Goal: Task Accomplishment & Management: Use online tool/utility

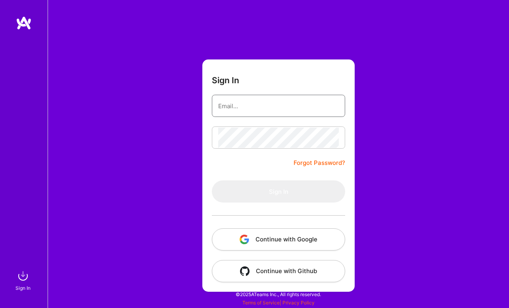
type input "[EMAIL_ADDRESS][DOMAIN_NAME]"
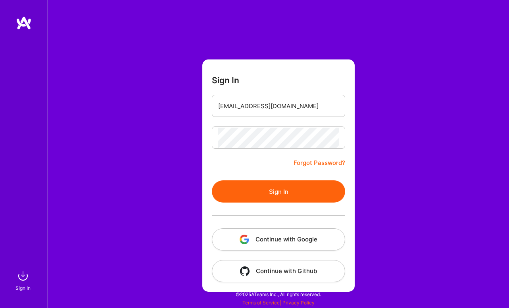
click at [278, 195] on button "Sign In" at bounding box center [278, 191] width 133 height 22
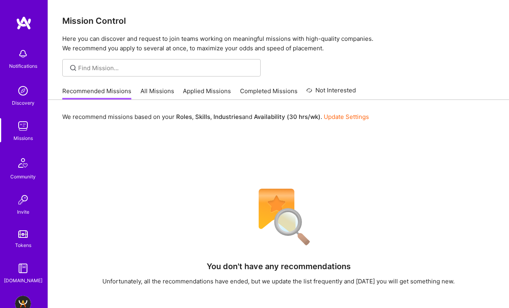
scroll to position [46, 0]
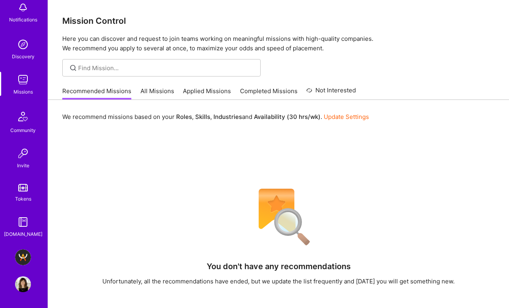
click at [19, 258] on img at bounding box center [23, 257] width 16 height 16
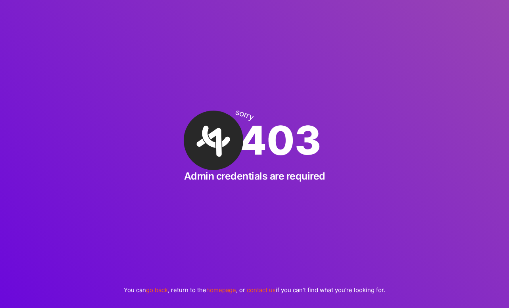
click at [143, 41] on div "sorry 403 Admin credentials are required You can go back , return to the homepa…" at bounding box center [254, 154] width 509 height 308
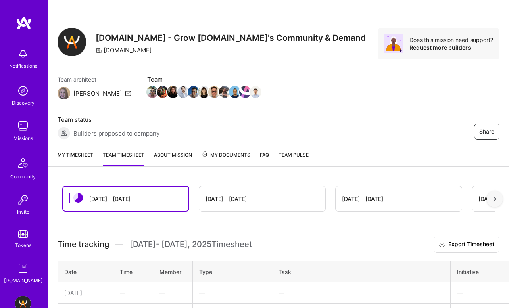
click at [86, 154] on link "My timesheet" at bounding box center [75, 159] width 36 height 16
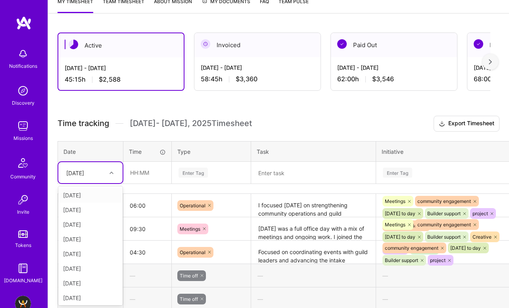
scroll to position [154, 0]
click at [108, 184] on div "Time tracking Sep 1 - Sep 15 , 2025 Timesheet Export Timesheet Date Time Type T…" at bounding box center [278, 270] width 442 height 310
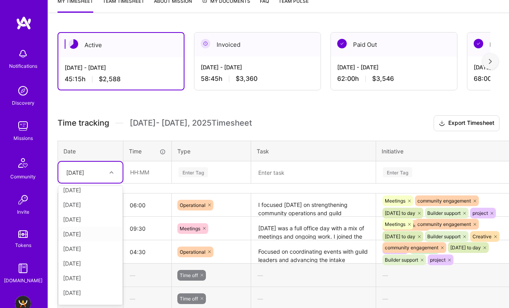
scroll to position [46, 0]
click at [101, 281] on div "Wed, Sep 10" at bounding box center [90, 281] width 64 height 15
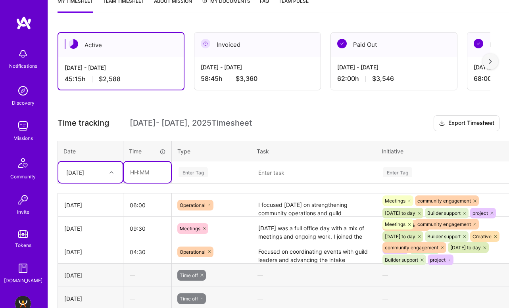
click at [135, 176] on input "text" at bounding box center [147, 172] width 47 height 21
type input "04:00"
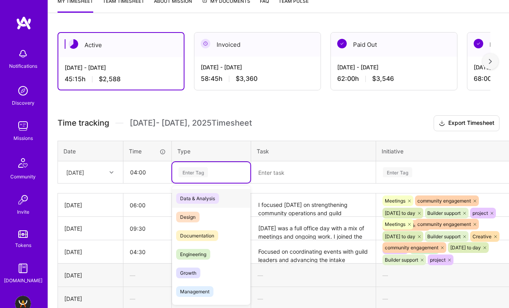
click at [191, 169] on div "Enter Tag" at bounding box center [192, 172] width 29 height 12
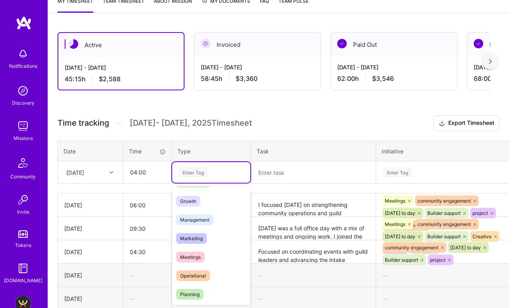
scroll to position [81, 0]
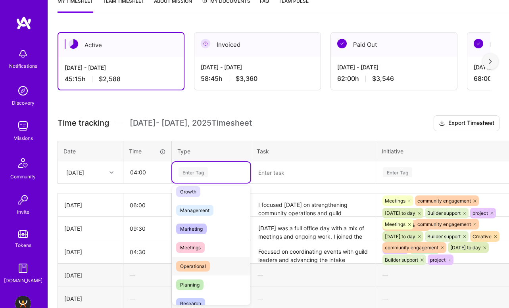
click at [213, 261] on div "Operational" at bounding box center [211, 266] width 78 height 19
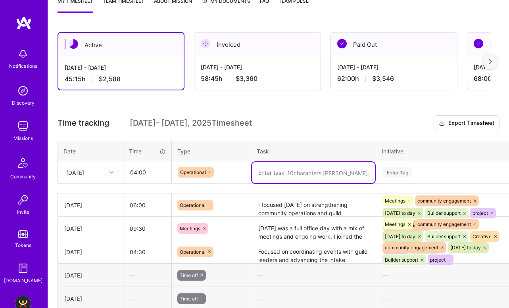
click at [279, 175] on textarea at bounding box center [313, 172] width 123 height 21
paste textarea "focused on candidate pipeline management and community communications. I coordi…"
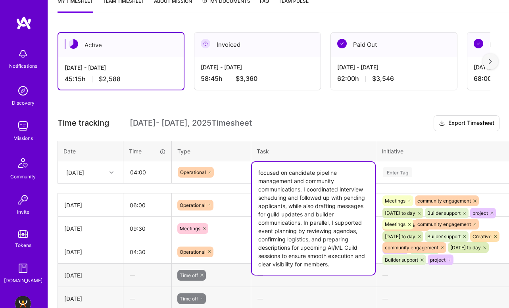
drag, startPoint x: 288, startPoint y: 170, endPoint x: 223, endPoint y: 170, distance: 64.6
click at [223, 170] on tr "Wed, Sep 10 04:00 Operational focused on candidate pipeline management and comm…" at bounding box center [303, 172] width 491 height 22
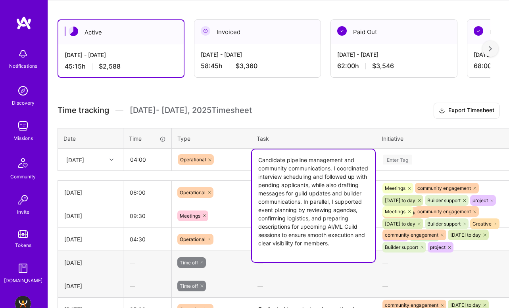
scroll to position [168, 0]
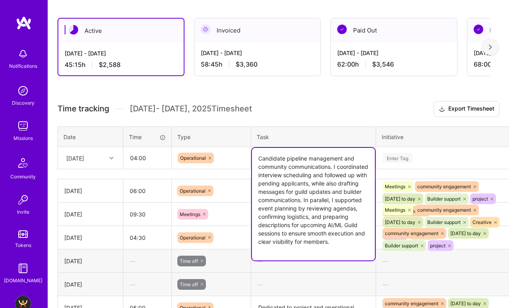
click at [302, 235] on textarea "Candidate pipeline management and community communications. I coordinated inter…" at bounding box center [313, 204] width 123 height 113
drag, startPoint x: 314, startPoint y: 234, endPoint x: 348, endPoint y: 247, distance: 35.9
click at [348, 247] on textarea "Candidate pipeline management and community communications. I coordinated inter…" at bounding box center [313, 204] width 123 height 113
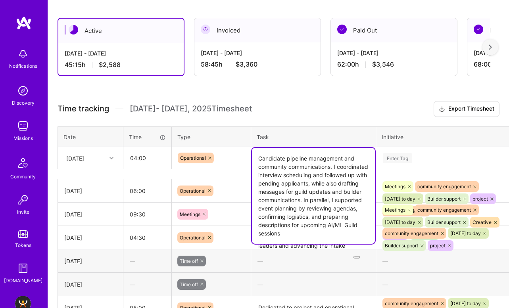
drag, startPoint x: 286, startPoint y: 231, endPoint x: 233, endPoint y: 231, distance: 53.5
click at [234, 231] on div "Time tracking Sep 1 - Sep 15 , 2025 Timesheet Export Timesheet Date Time Type T…" at bounding box center [278, 256] width 442 height 310
type textarea "Candidate pipeline management and community communications. I coordinated inter…"
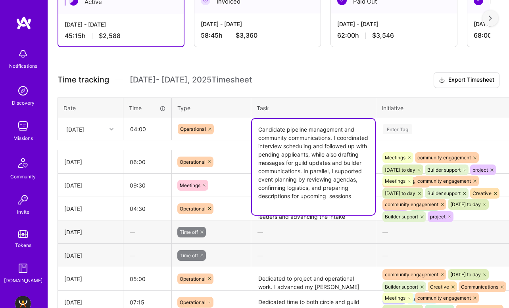
click at [394, 140] on div "Enter Tag" at bounding box center [448, 129] width 145 height 21
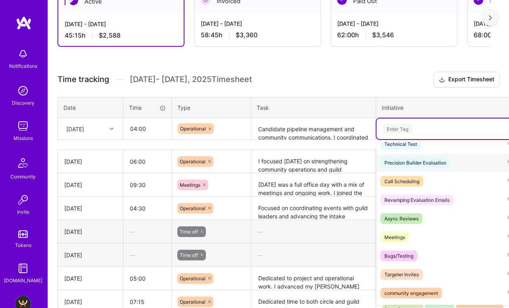
scroll to position [32, 0]
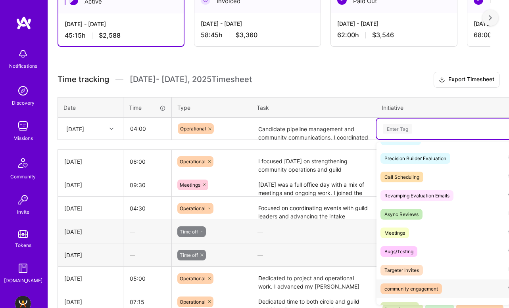
click at [439, 286] on span "community engagement" at bounding box center [410, 288] width 61 height 11
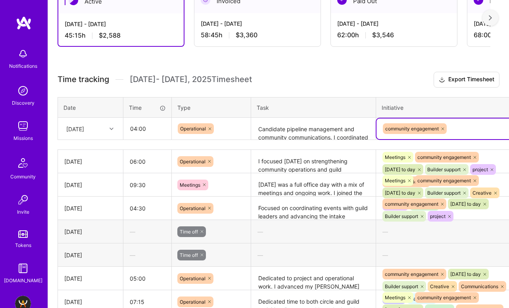
click at [456, 124] on div "community engagement" at bounding box center [449, 129] width 134 height 12
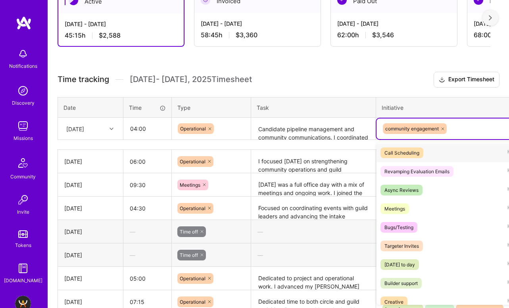
scroll to position [95, 0]
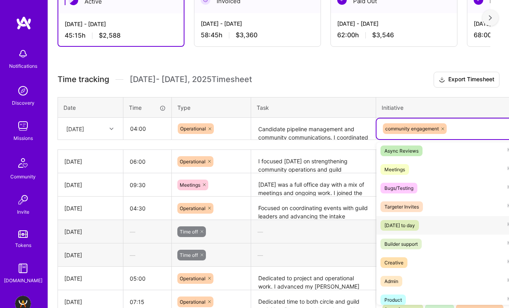
click at [419, 220] on span "community day to day" at bounding box center [399, 225] width 38 height 11
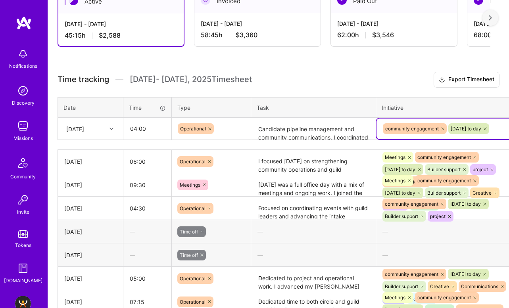
click at [480, 135] on div "community engagement community day to day" at bounding box center [448, 129] width 145 height 21
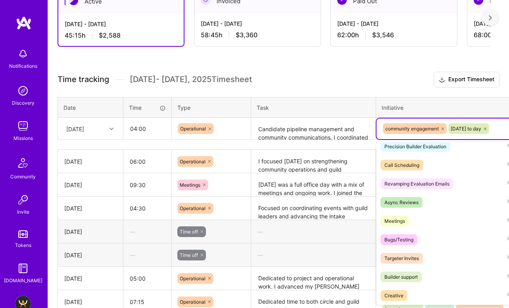
scroll to position [73, 0]
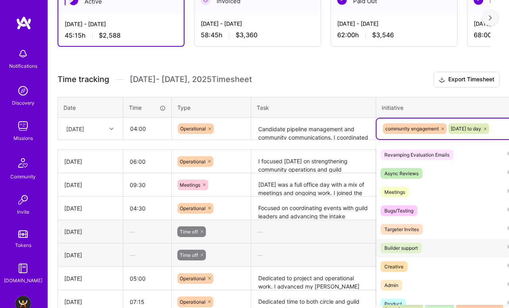
click at [410, 250] on div "Builder support" at bounding box center [400, 248] width 33 height 8
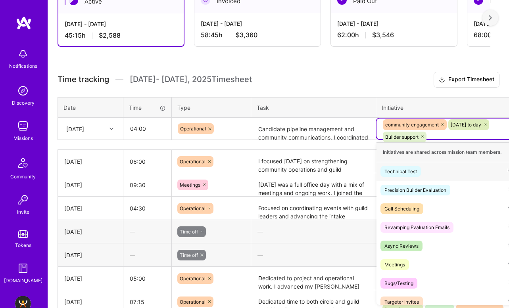
click at [451, 134] on div "community engagement community day to day Builder support" at bounding box center [449, 131] width 134 height 25
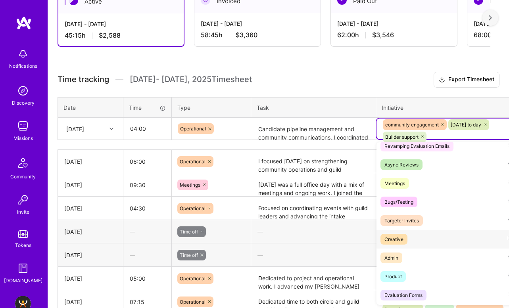
scroll to position [76, 0]
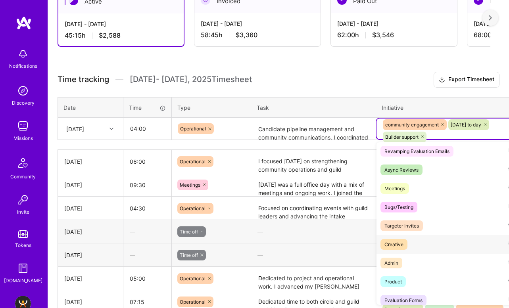
click at [390, 248] on div "Creative" at bounding box center [393, 244] width 19 height 8
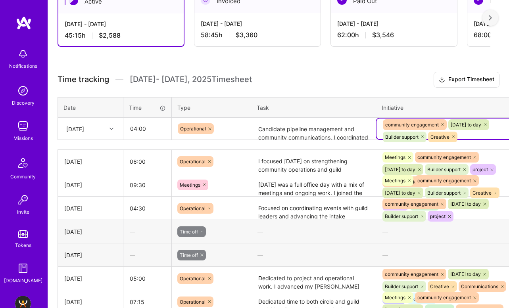
click at [480, 136] on div "community engagement community day to day Builder support Creative" at bounding box center [449, 131] width 134 height 25
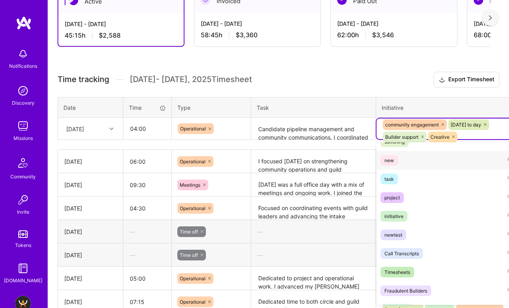
scroll to position [323, 0]
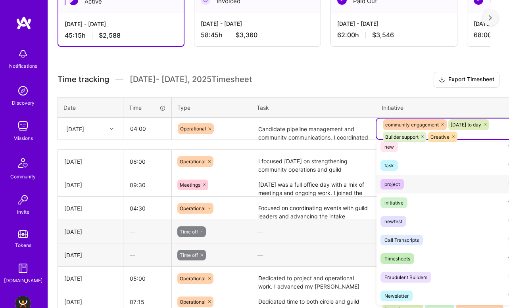
click at [416, 188] on div "project Hide" at bounding box center [448, 184] width 145 height 19
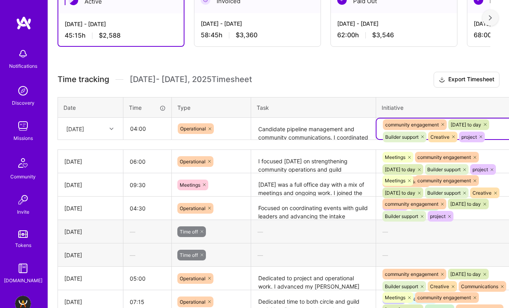
click at [496, 136] on div "community engagement community day to day Builder support Creative project" at bounding box center [449, 131] width 134 height 25
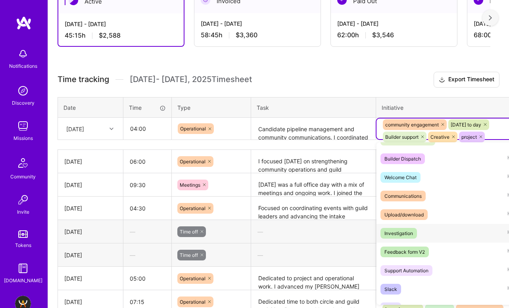
scroll to position [565, 0]
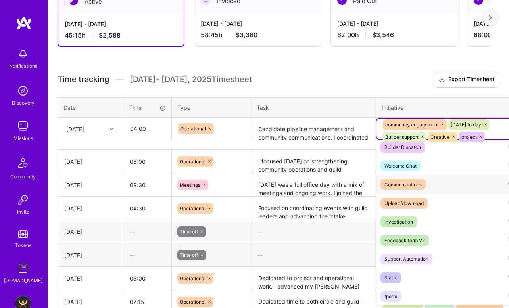
click at [420, 181] on div "Communications" at bounding box center [402, 184] width 37 height 8
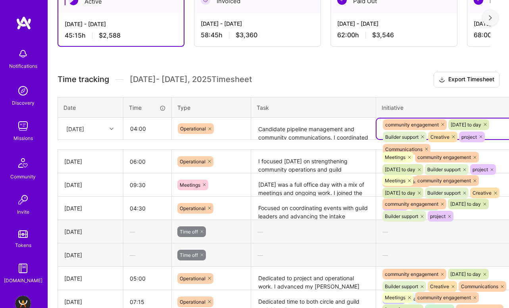
click at [496, 133] on div "community engagement community day to day Builder support Creative project Comm…" at bounding box center [449, 137] width 134 height 37
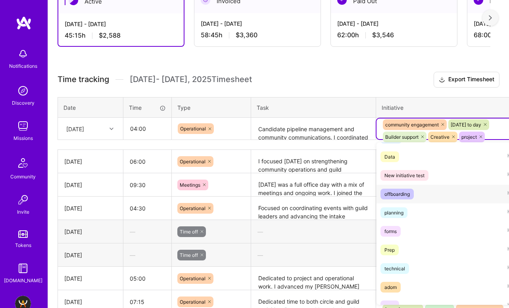
scroll to position [804, 0]
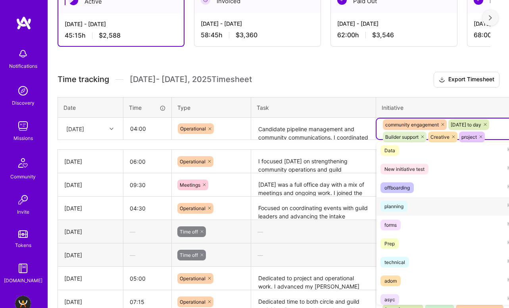
click at [421, 207] on div "planning Hide" at bounding box center [448, 206] width 145 height 19
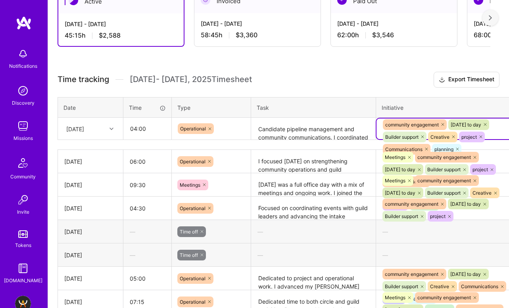
scroll to position [197, 40]
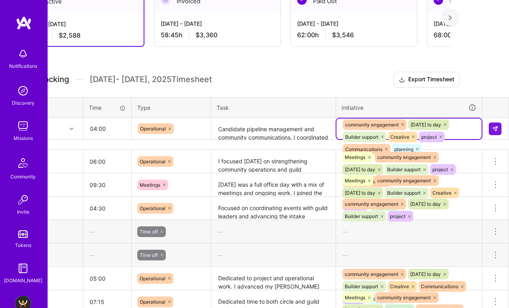
click at [487, 133] on td at bounding box center [495, 129] width 27 height 22
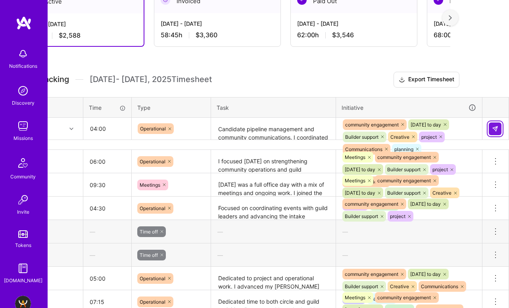
click at [494, 132] on button at bounding box center [494, 129] width 13 height 13
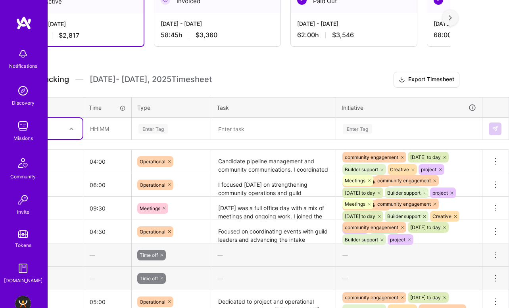
scroll to position [197, 0]
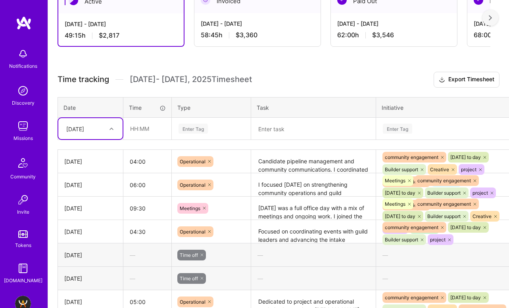
click at [84, 130] on div "Wed, Sep 10" at bounding box center [75, 128] width 18 height 8
click at [93, 234] on div "Thu, Sep 11" at bounding box center [90, 237] width 64 height 15
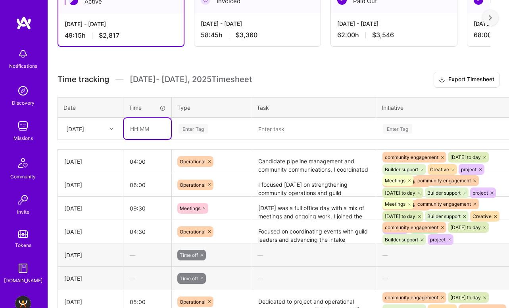
click at [137, 129] on input "text" at bounding box center [147, 128] width 47 height 21
type input "06:30"
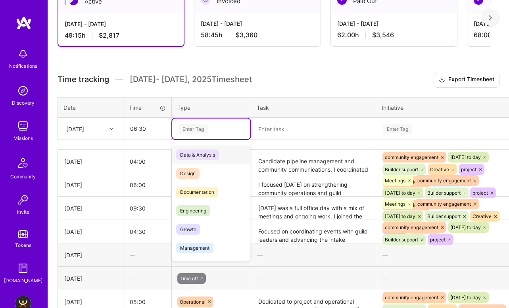
click at [188, 125] on div "Enter Tag" at bounding box center [192, 129] width 29 height 12
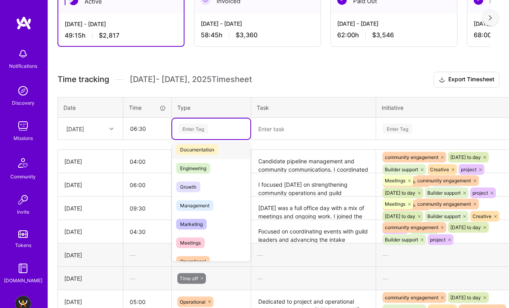
scroll to position [75, 0]
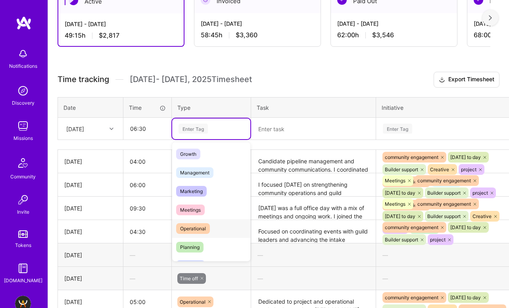
click at [208, 225] on span "Operational" at bounding box center [193, 228] width 34 height 11
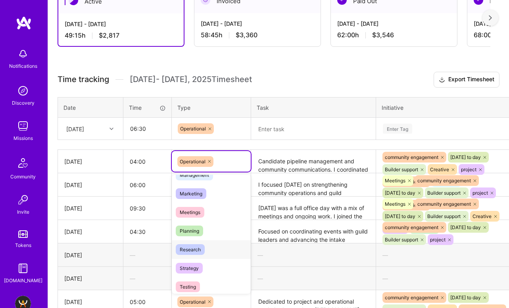
scroll to position [98, 0]
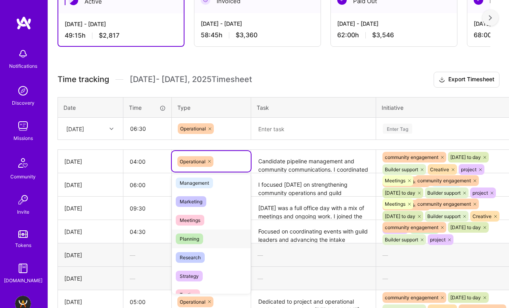
click at [193, 239] on span "Planning" at bounding box center [189, 239] width 27 height 11
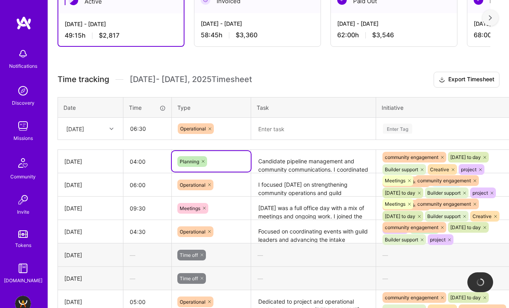
click at [297, 128] on textarea at bounding box center [313, 129] width 123 height 21
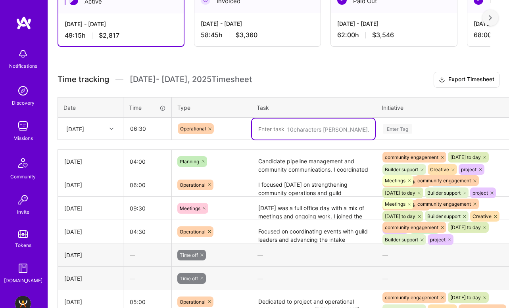
paste textarea "operational work around guild data accuracy, member tracking, and communication…"
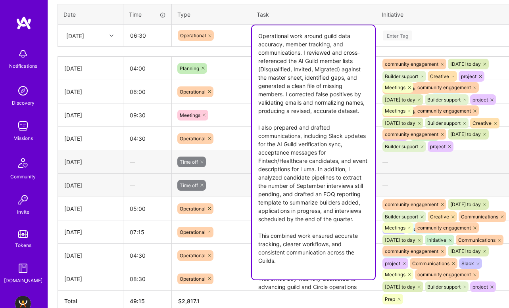
scroll to position [293, 0]
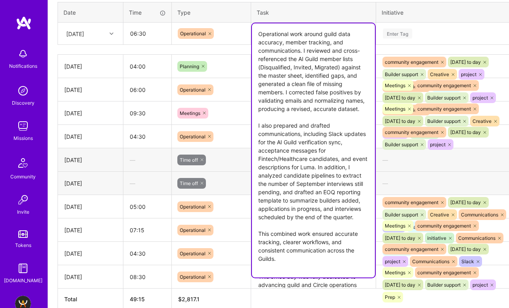
click at [325, 90] on textarea "Operational work around guild data accuracy, member tracking, and communication…" at bounding box center [313, 150] width 123 height 254
click at [305, 77] on textarea "Operational work around guild data accuracy, member tracking, and communication…" at bounding box center [313, 150] width 123 height 254
drag, startPoint x: 305, startPoint y: 75, endPoint x: 343, endPoint y: 80, distance: 38.9
click at [343, 80] on textarea "Operational work around guild data accuracy, member tracking, and communication…" at bounding box center [313, 150] width 123 height 254
drag, startPoint x: 345, startPoint y: 75, endPoint x: 361, endPoint y: 109, distance: 38.1
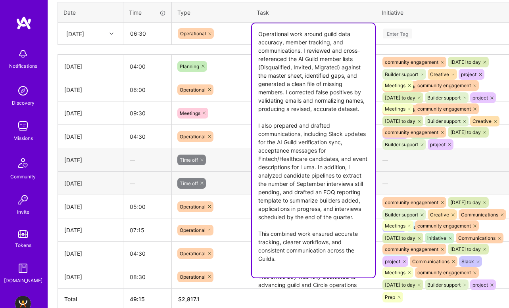
click at [361, 109] on textarea "Operational work around guild data accuracy, member tracking, and communication…" at bounding box center [313, 150] width 123 height 254
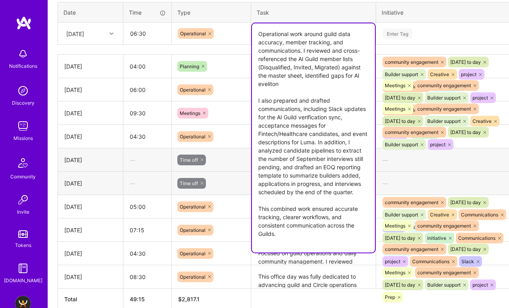
click at [270, 85] on textarea "Operational work around guild data accuracy, member tracking, and communication…" at bounding box center [313, 137] width 123 height 229
click at [276, 85] on textarea "Operational work around guild data accuracy, member tracking, and communication…" at bounding box center [313, 137] width 123 height 229
click at [283, 43] on textarea "Operational work around guild data accuracy, member tracking, and communication…" at bounding box center [313, 137] width 123 height 229
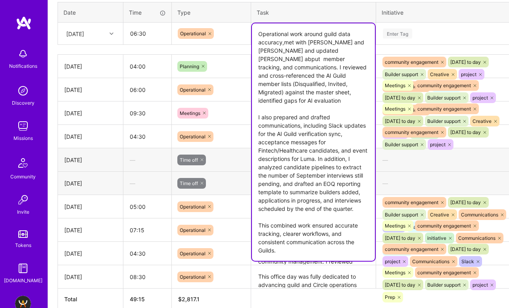
click at [267, 40] on textarea "Operational work around guild data accuracy,met with Tanya and Adi and updated …" at bounding box center [313, 141] width 123 height 237
click at [304, 50] on textarea "Operational work around guild data accuracy,met with Tanya and Adi and updated …" at bounding box center [313, 141] width 123 height 237
click at [348, 43] on textarea "Operational work around guild data accuracy,met with Tanya and Adi and updated …" at bounding box center [313, 141] width 123 height 237
click at [265, 45] on textarea "Operational work around guild data accuracy,met with Tanya and Adi, and updated…" at bounding box center [313, 141] width 123 height 237
click at [286, 43] on textarea "Operational work around guild data accuracy,met with Tanya and Adi, and updated…" at bounding box center [313, 141] width 123 height 237
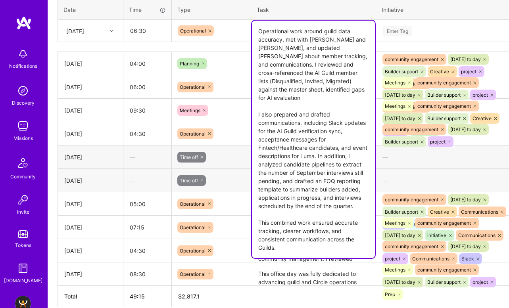
scroll to position [297, 0]
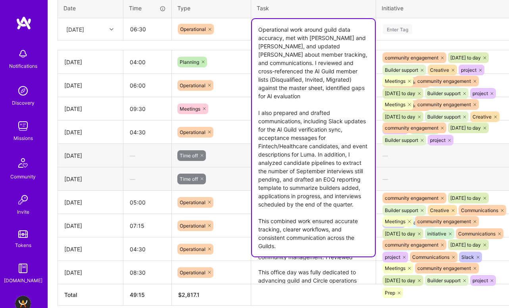
click at [291, 113] on textarea "Operational work around guild data accuracy, met with Tanya and Adi, and update…" at bounding box center [313, 137] width 123 height 237
click at [318, 153] on textarea "Operational work around guild data accuracy, met with Tanya and Adi, and update…" at bounding box center [313, 137] width 123 height 237
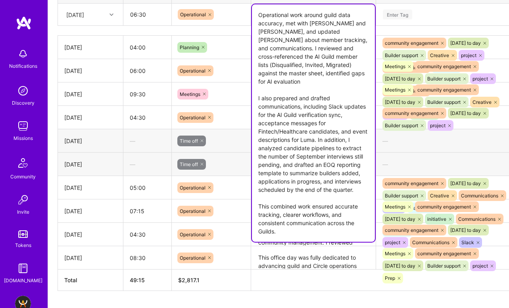
scroll to position [314, 0]
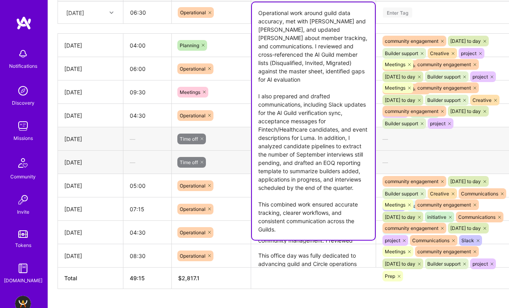
click at [350, 153] on textarea "Operational work around guild data accuracy, met with Tanya and Adi, and update…" at bounding box center [313, 120] width 123 height 237
click at [358, 129] on textarea "Operational work around guild data accuracy, met with Tanya and Adi, and update…" at bounding box center [313, 120] width 123 height 237
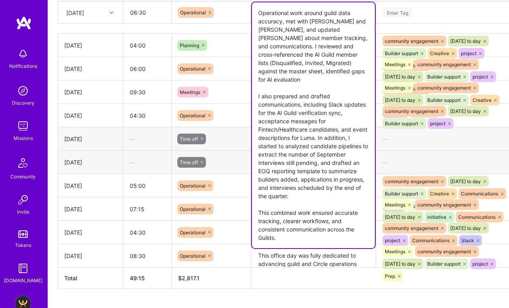
click at [323, 177] on textarea "Operational work around guild data accuracy, met with Tanya and Adi, and update…" at bounding box center [313, 125] width 123 height 246
click at [256, 204] on textarea "Operational work around guild data accuracy, met with Tanya and Adi, and update…" at bounding box center [313, 125] width 123 height 246
drag, startPoint x: 258, startPoint y: 203, endPoint x: 294, endPoint y: 235, distance: 48.0
click at [294, 235] on textarea "Operational work around guild data accuracy, met with Tanya and Adi, and update…" at bounding box center [313, 125] width 123 height 246
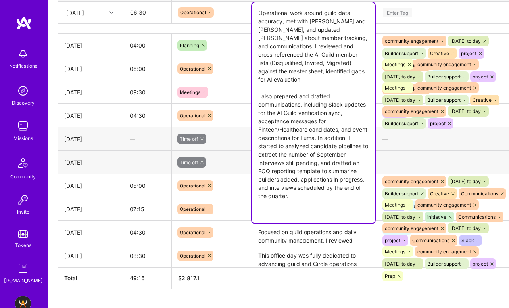
type textarea "Operational work around guild data accuracy, met with Tanya and Adi, and update…"
click at [401, 15] on div "Enter Tag" at bounding box center [397, 12] width 29 height 12
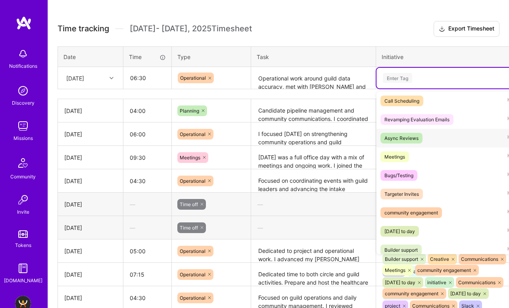
scroll to position [58, 0]
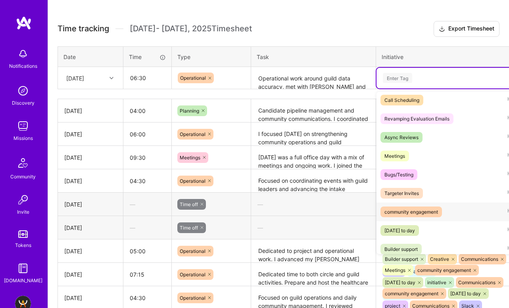
click at [442, 210] on div "community engagement Hide" at bounding box center [448, 212] width 145 height 19
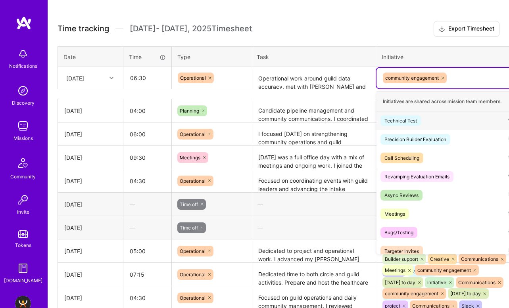
click at [465, 73] on div "community engagement" at bounding box center [449, 78] width 134 height 12
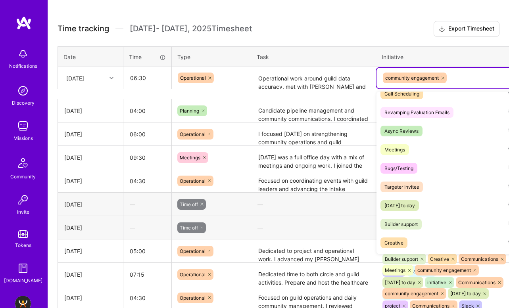
scroll to position [69, 0]
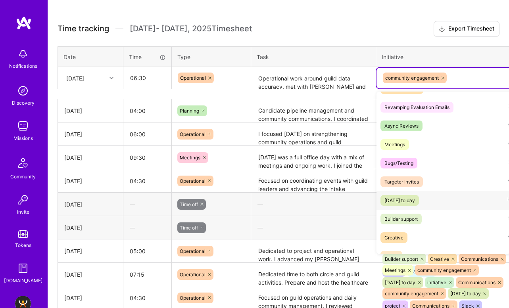
click at [419, 204] on span "community day to day" at bounding box center [399, 200] width 38 height 11
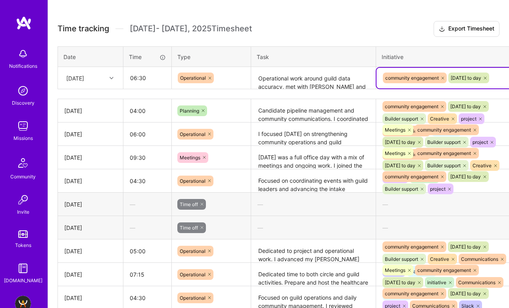
click at [436, 86] on div "community engagement community day to day" at bounding box center [448, 78] width 145 height 21
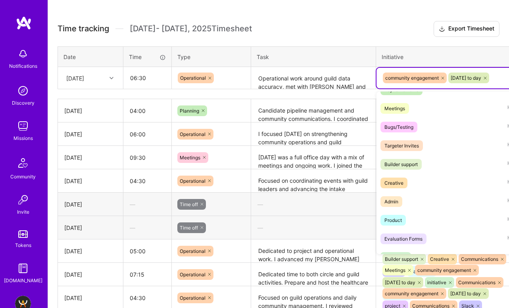
scroll to position [109, 0]
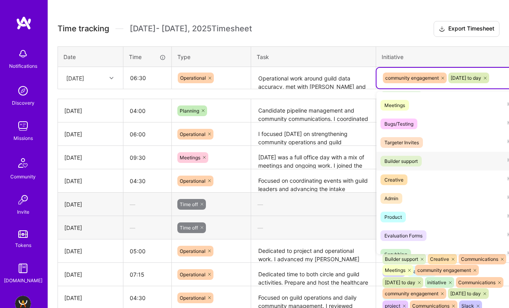
click at [414, 160] on div "Builder support" at bounding box center [400, 161] width 33 height 8
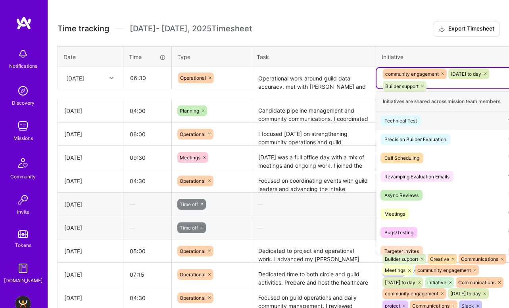
click at [463, 81] on div "community engagement community day to day Builder support" at bounding box center [449, 80] width 134 height 25
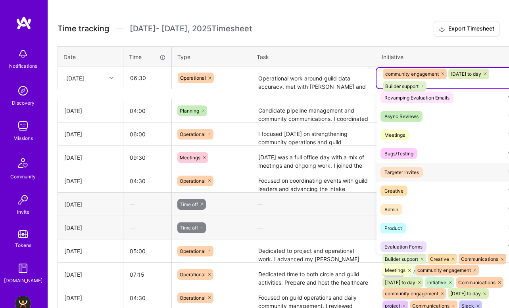
scroll to position [75, 0]
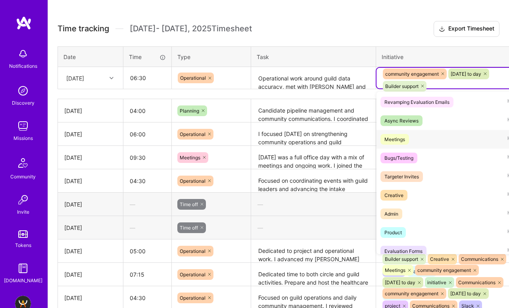
click at [402, 138] on div "Meetings" at bounding box center [394, 139] width 21 height 8
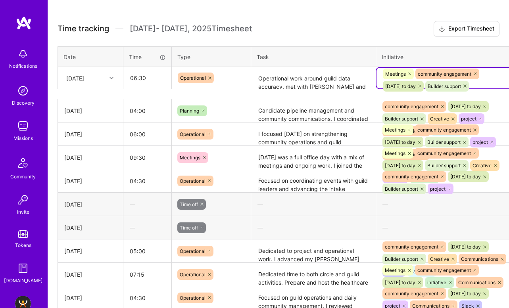
click at [495, 73] on div "Meetings community engagement community day to day Builder support" at bounding box center [449, 80] width 134 height 25
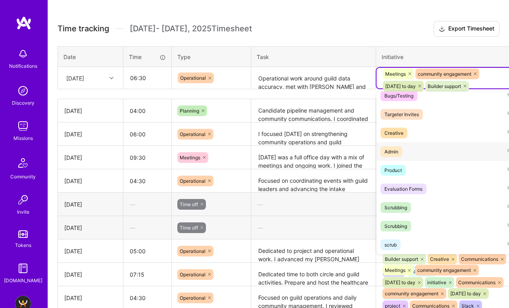
scroll to position [122, 0]
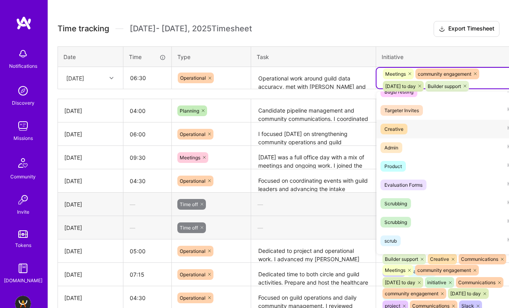
click at [395, 129] on div "Creative" at bounding box center [393, 129] width 19 height 8
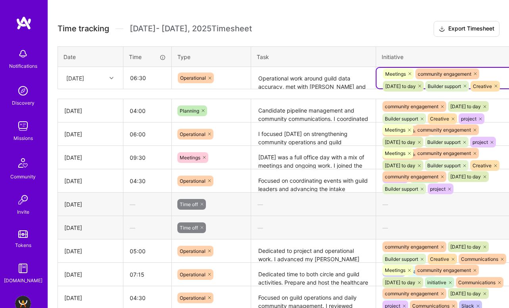
click at [497, 75] on div "Meetings community engagement community day to day Builder support Creative" at bounding box center [449, 80] width 134 height 25
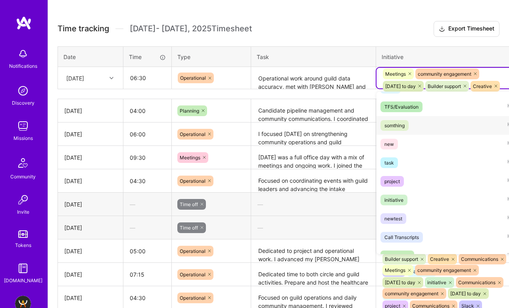
scroll to position [258, 0]
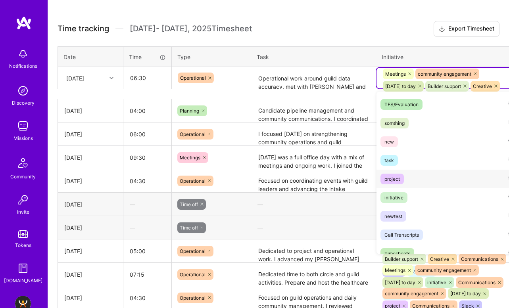
click at [438, 187] on div "project Hide" at bounding box center [448, 179] width 145 height 19
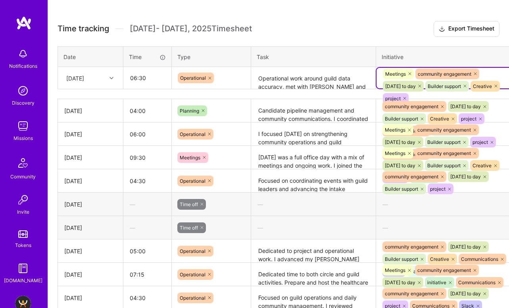
click at [498, 67] on td "option project, selected. Select is focused ,type to refine list, press Down to…" at bounding box center [449, 78] width 146 height 22
click at [498, 77] on div "Meetings community engagement community day to day Builder support Creative pro…" at bounding box center [449, 86] width 134 height 37
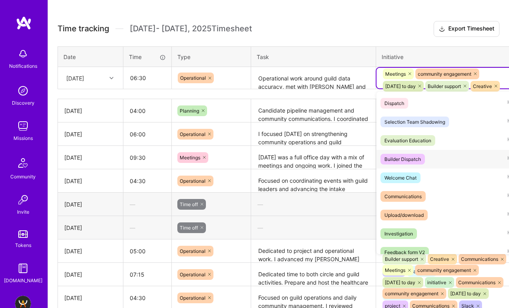
scroll to position [482, 0]
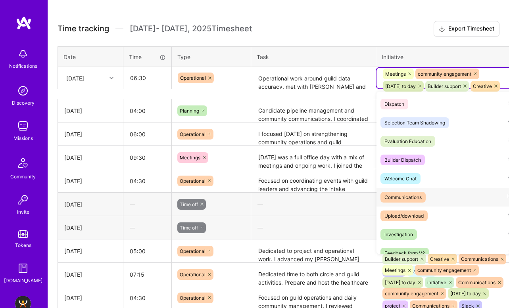
click at [392, 198] on div "Communications" at bounding box center [402, 197] width 37 height 8
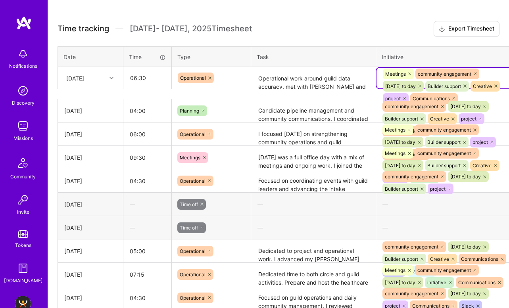
click at [491, 74] on div "Meetings community engagement community day to day Builder support Creative pro…" at bounding box center [449, 86] width 134 height 37
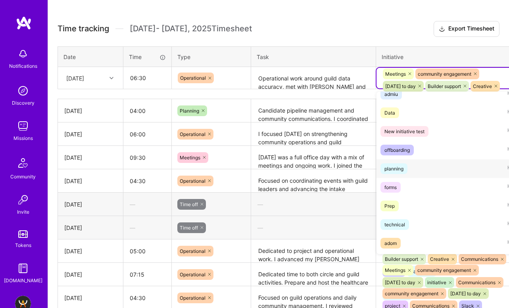
scroll to position [771, 0]
click at [449, 171] on div "planning Hide" at bounding box center [448, 170] width 145 height 19
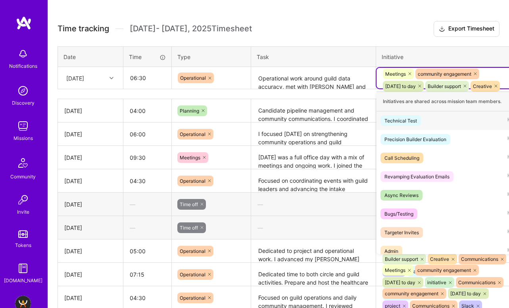
click at [493, 75] on div "Meetings community engagement community day to day Builder support Creative pro…" at bounding box center [449, 86] width 134 height 37
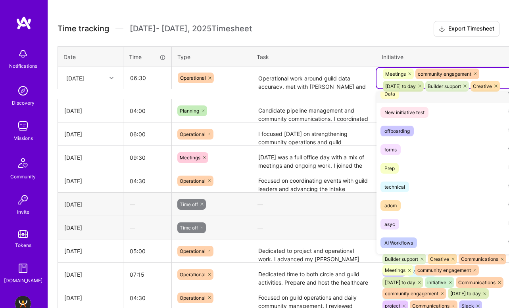
scroll to position [808, 0]
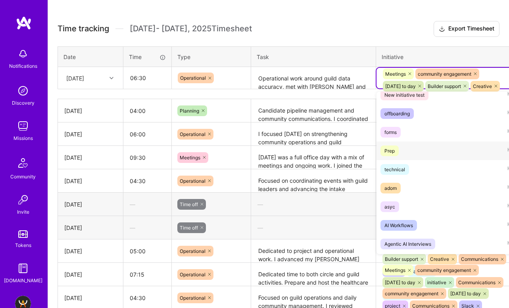
click at [429, 153] on div "Prep Hide" at bounding box center [448, 151] width 145 height 19
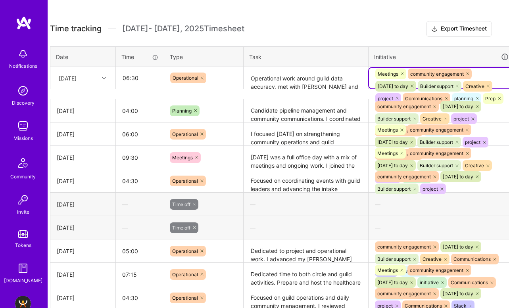
scroll to position [248, 40]
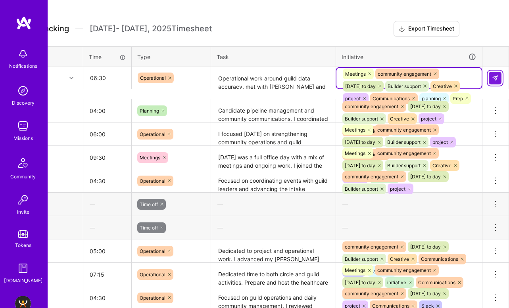
click at [497, 75] on img at bounding box center [495, 78] width 6 height 6
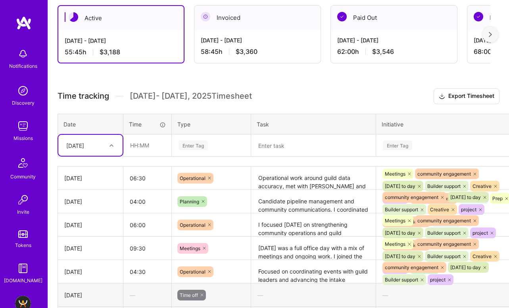
scroll to position [183, 0]
